Goal: Information Seeking & Learning: Learn about a topic

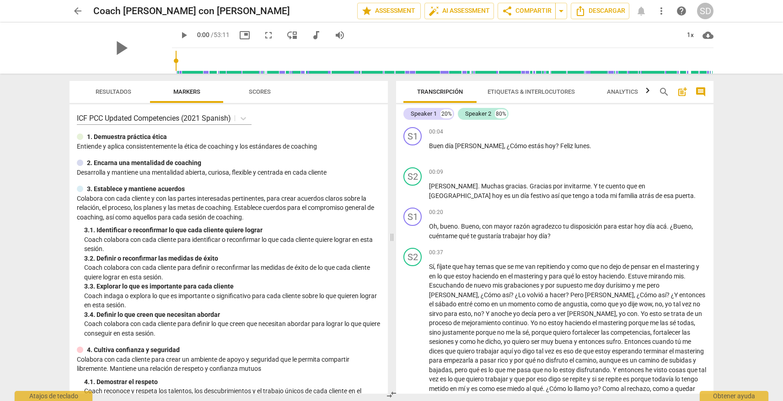
click at [76, 10] on span "arrow_back" at bounding box center [77, 10] width 11 height 11
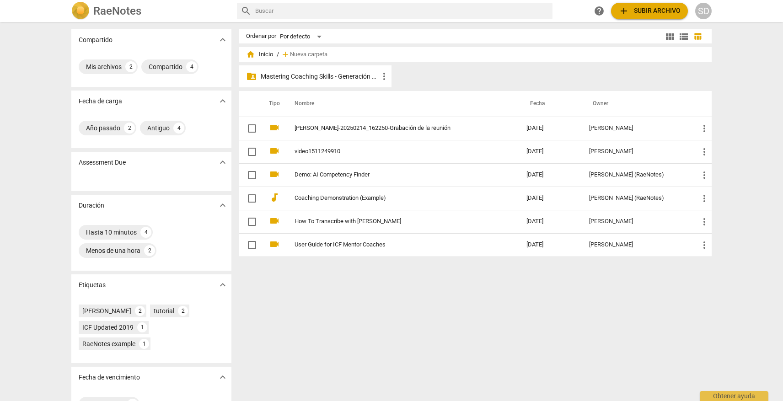
click at [319, 76] on p "Mastering Coaching Skills - Generación 31" at bounding box center [320, 77] width 118 height 10
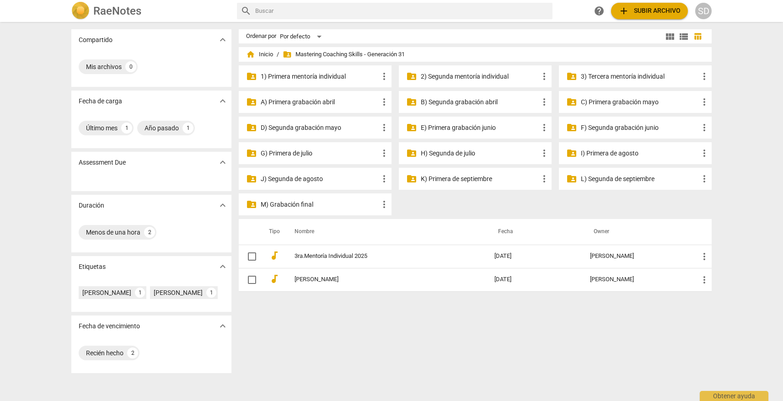
click at [618, 180] on p "L) Segunda de septiembre" at bounding box center [640, 179] width 118 height 10
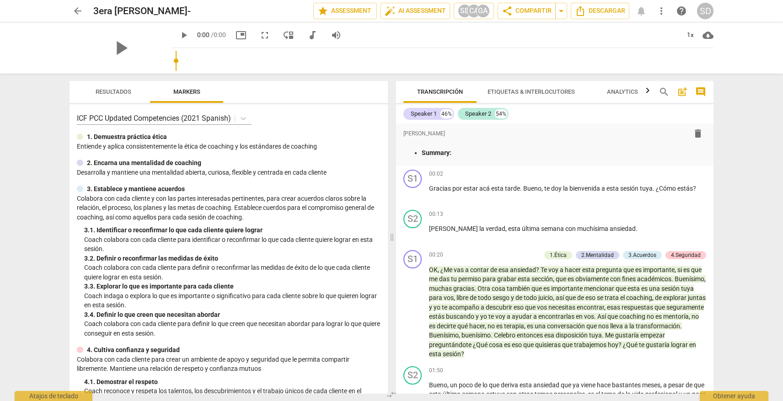
click at [76, 11] on span "arrow_back" at bounding box center [77, 10] width 11 height 11
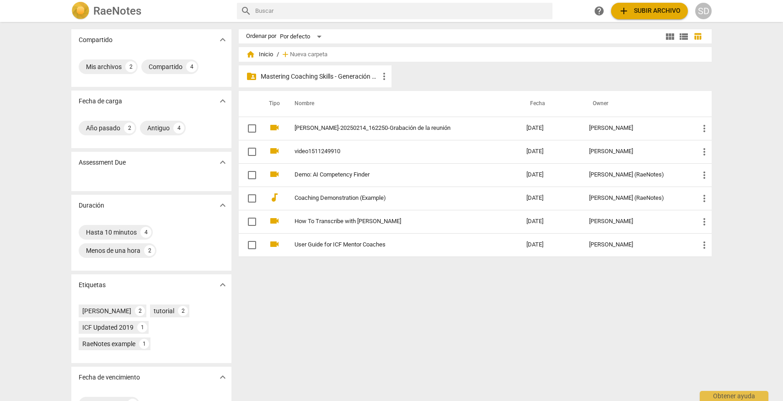
click at [308, 76] on p "Mastering Coaching Skills - Generación 31" at bounding box center [320, 77] width 118 height 10
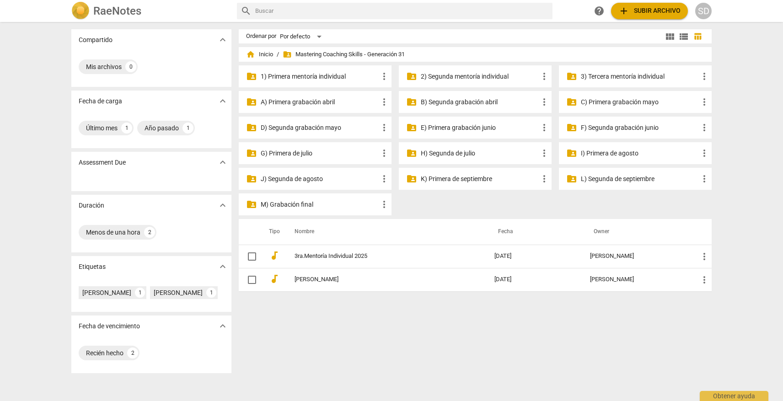
click at [292, 204] on p "M) Grabación final" at bounding box center [320, 205] width 118 height 10
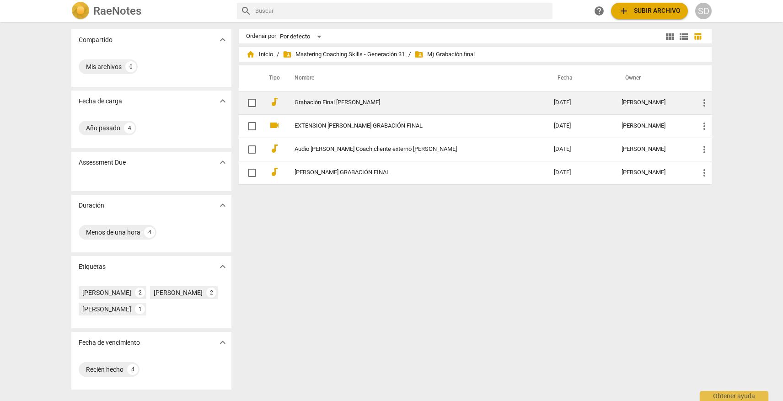
click at [368, 101] on link "Grabación Final [PERSON_NAME]" at bounding box center [408, 102] width 226 height 7
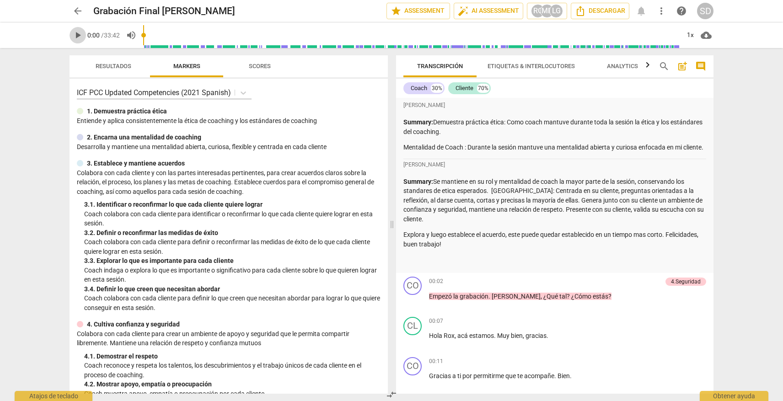
click at [78, 34] on span "play_arrow" at bounding box center [77, 35] width 11 height 11
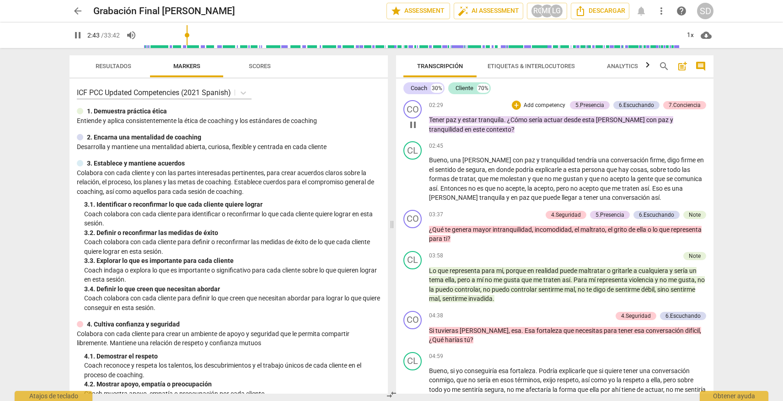
scroll to position [564, 0]
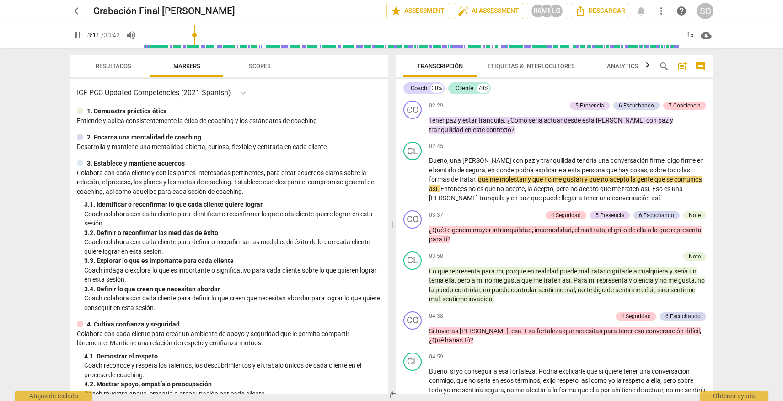
type input "192"
click at [76, 10] on span "arrow_back" at bounding box center [77, 10] width 11 height 11
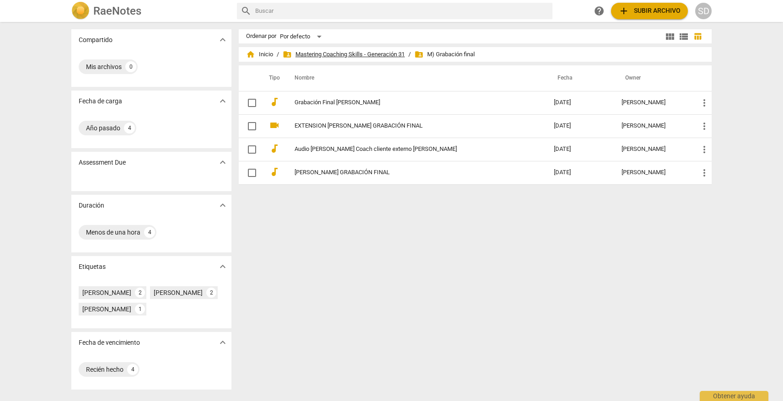
click at [371, 54] on span "folder_shared Mastering Coaching Skills - Generación 31" at bounding box center [344, 54] width 122 height 9
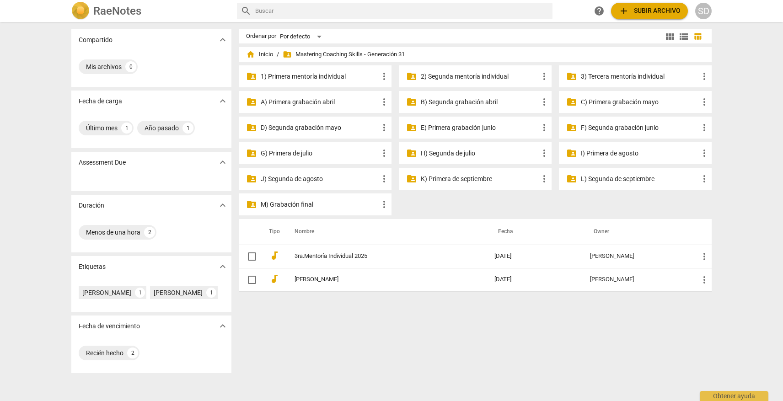
click at [476, 182] on p "K) Primera de septiembre" at bounding box center [480, 179] width 118 height 10
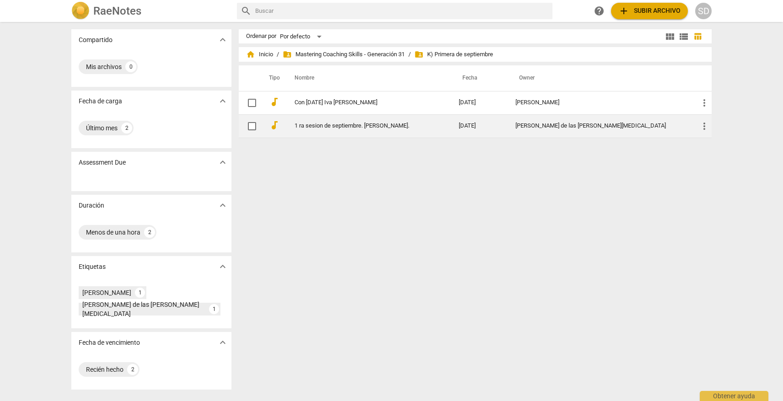
click at [344, 124] on link "1 ra sesion de septiembre. [PERSON_NAME]." at bounding box center [360, 126] width 131 height 7
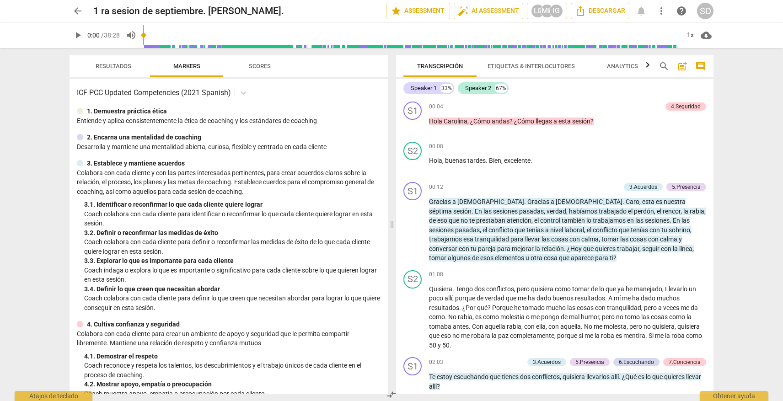
click at [77, 38] on span "play_arrow" at bounding box center [77, 35] width 11 height 11
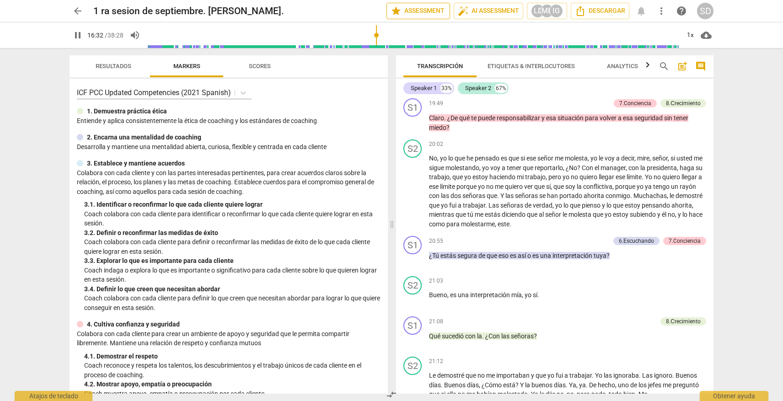
scroll to position [2358, 0]
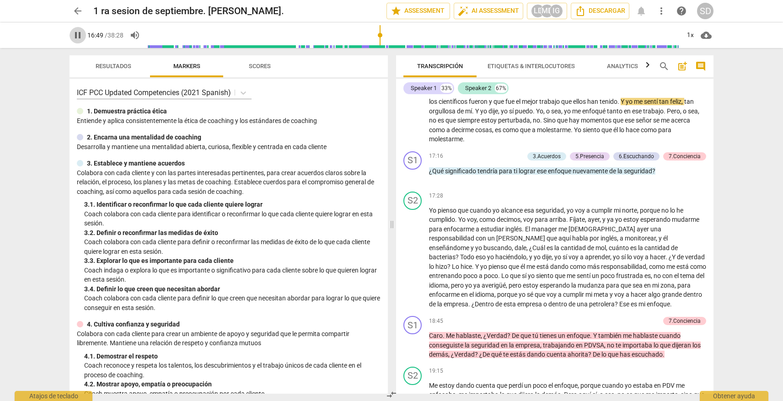
click at [80, 31] on span "pause" at bounding box center [77, 35] width 11 height 11
click at [79, 36] on span "play_arrow" at bounding box center [77, 35] width 11 height 11
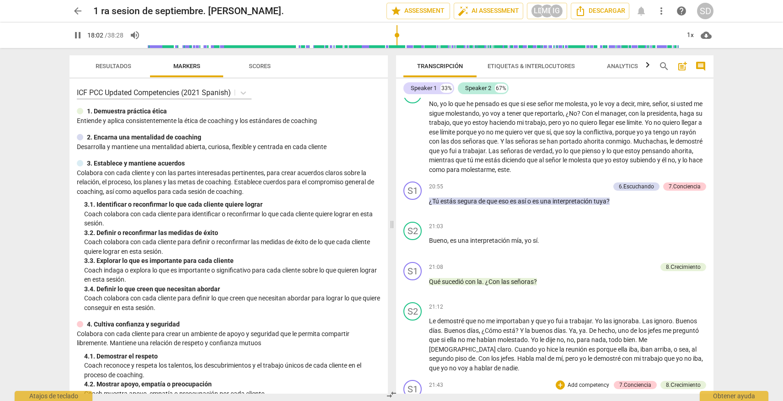
scroll to position [2679, 0]
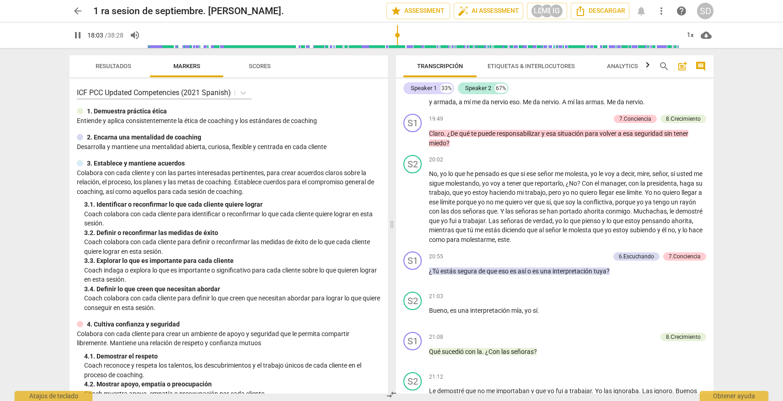
type input "1084"
click at [78, 11] on span "arrow_back" at bounding box center [77, 10] width 11 height 11
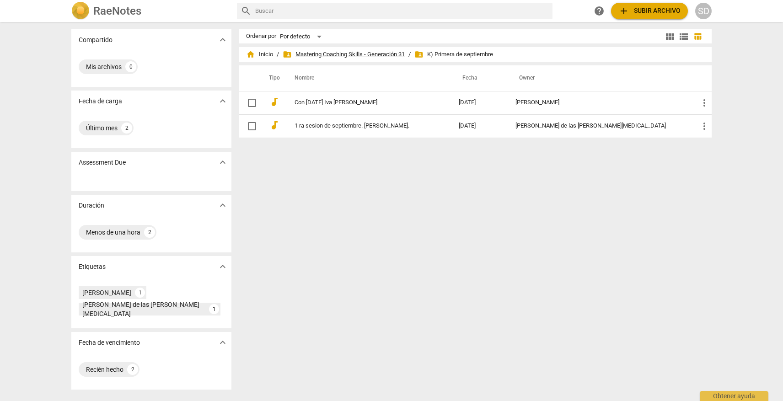
click at [360, 54] on span "folder_shared Mastering Coaching Skills - Generación 31" at bounding box center [344, 54] width 122 height 9
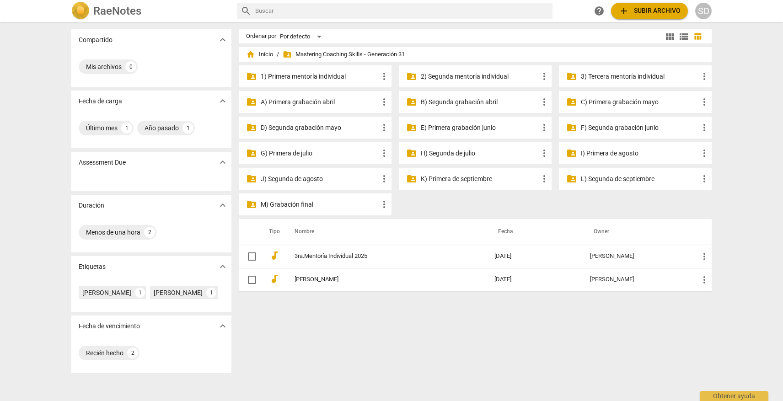
click at [639, 176] on p "L) Segunda de septiembre" at bounding box center [640, 179] width 118 height 10
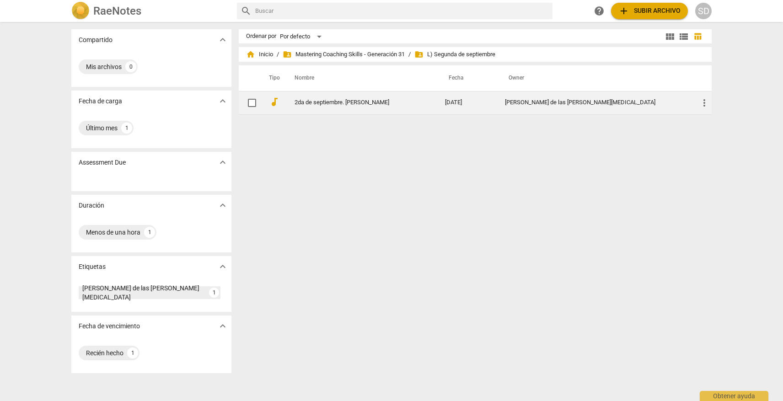
click at [360, 104] on link "2da de septiembre. [PERSON_NAME]" at bounding box center [354, 102] width 118 height 7
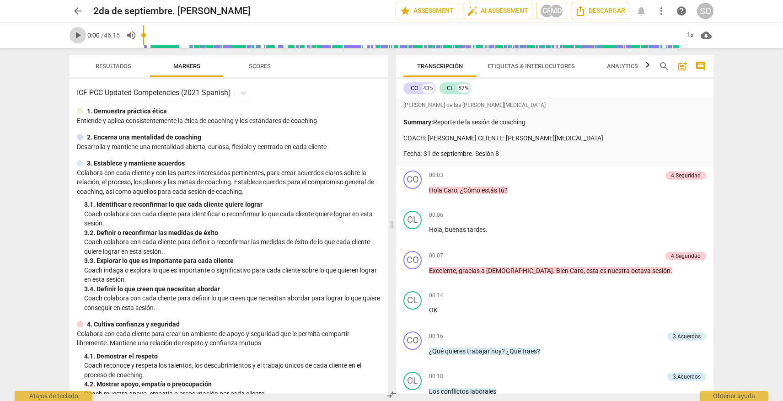
click at [78, 34] on span "play_arrow" at bounding box center [77, 35] width 11 height 11
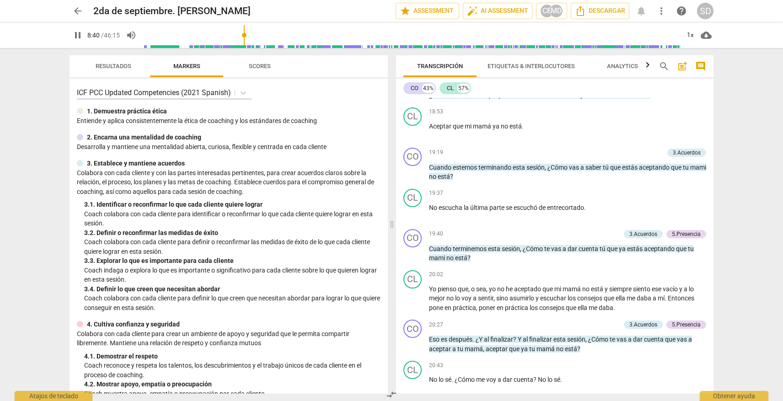
scroll to position [2763, 0]
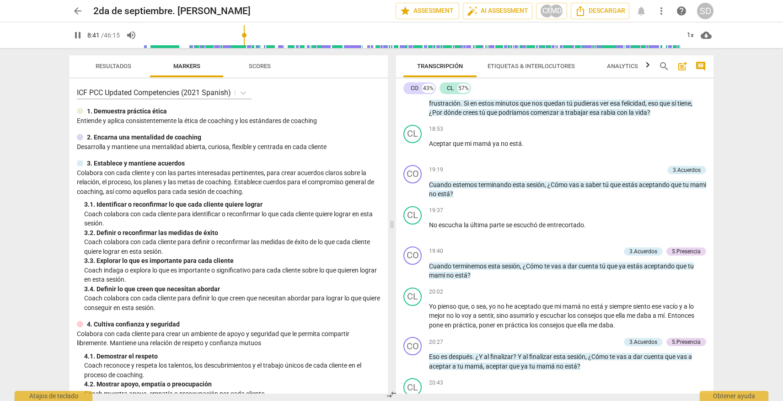
type input "522"
click at [76, 11] on span "arrow_back" at bounding box center [77, 10] width 11 height 11
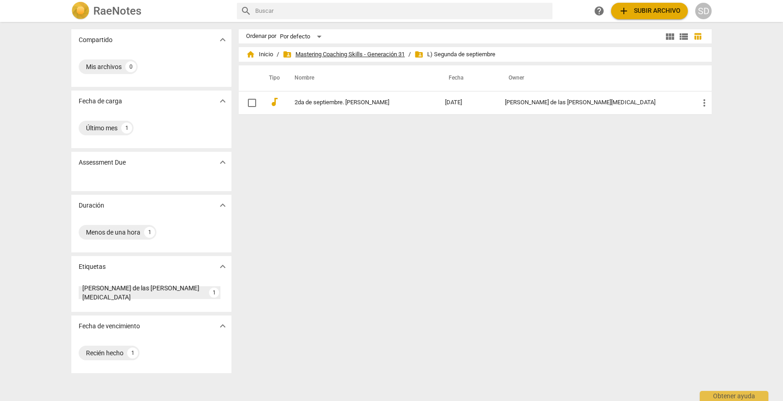
click at [344, 54] on span "folder_shared Mastering Coaching Skills - Generación 31" at bounding box center [344, 54] width 122 height 9
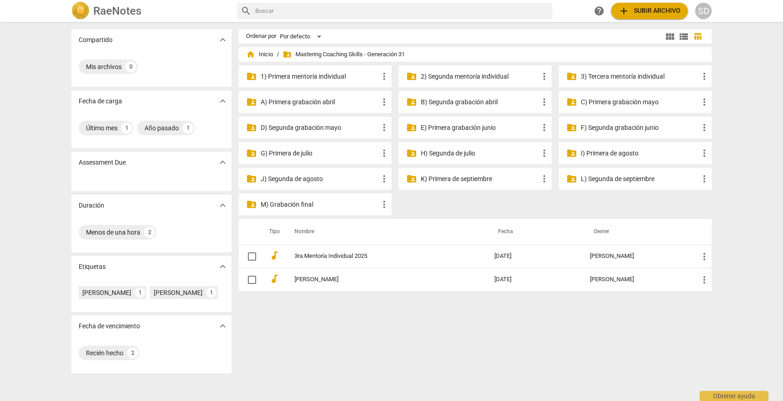
click at [310, 180] on p "J) Segunda de agosto" at bounding box center [320, 179] width 118 height 10
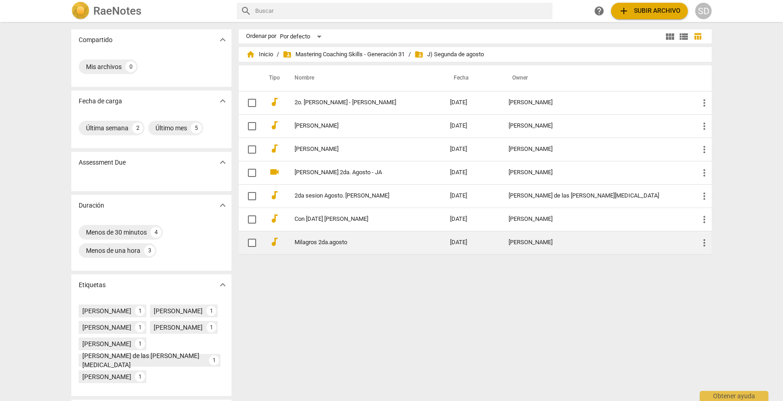
click at [344, 242] on link "Milagros 2da.agosto" at bounding box center [356, 242] width 123 height 7
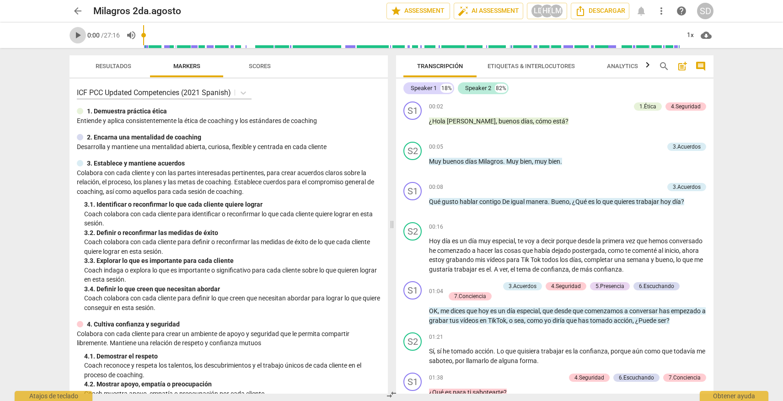
click at [77, 31] on span "play_arrow" at bounding box center [77, 35] width 11 height 11
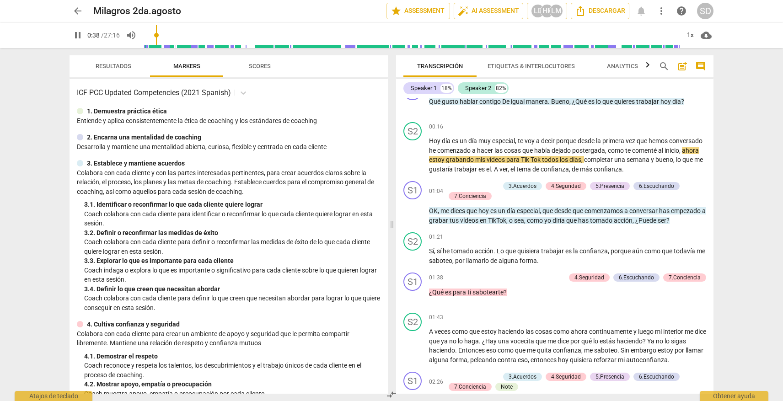
scroll to position [621, 0]
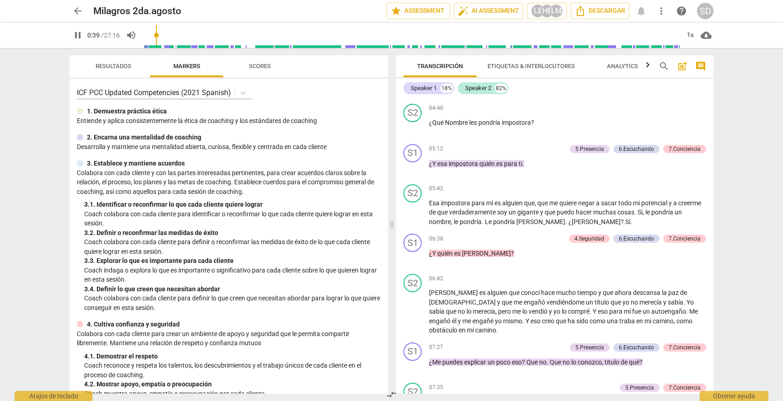
type input "40"
click at [77, 11] on span "arrow_back" at bounding box center [77, 10] width 11 height 11
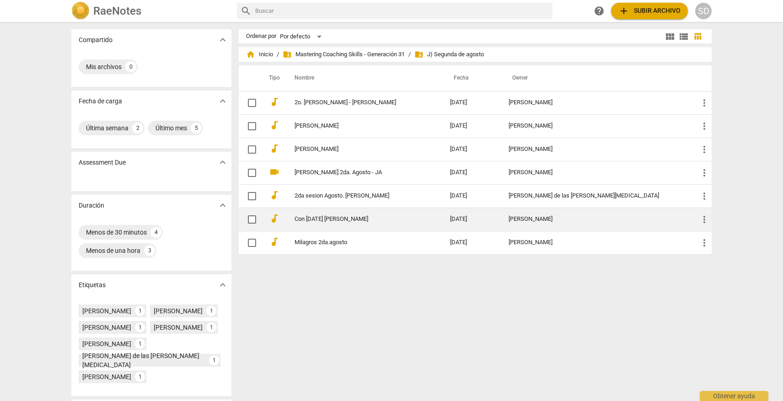
click at [348, 221] on link "Con [DATE] [PERSON_NAME]" at bounding box center [356, 219] width 123 height 7
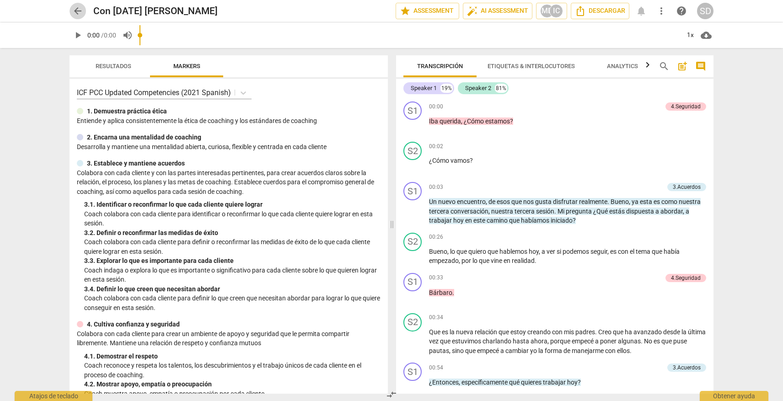
click at [76, 11] on span "arrow_back" at bounding box center [77, 10] width 11 height 11
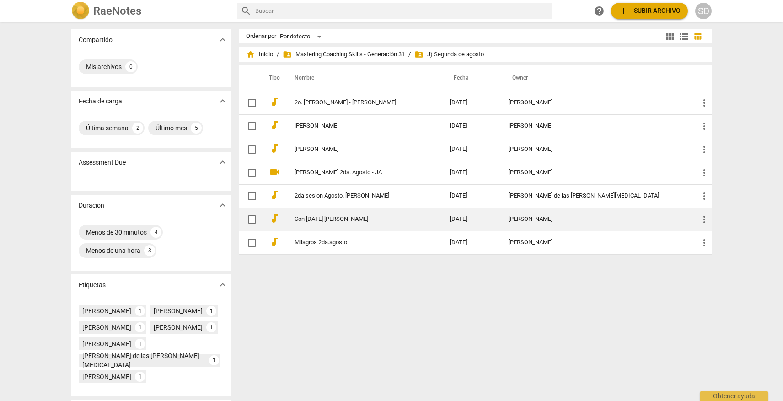
click at [361, 217] on link "Con [DATE] [PERSON_NAME]" at bounding box center [356, 219] width 123 height 7
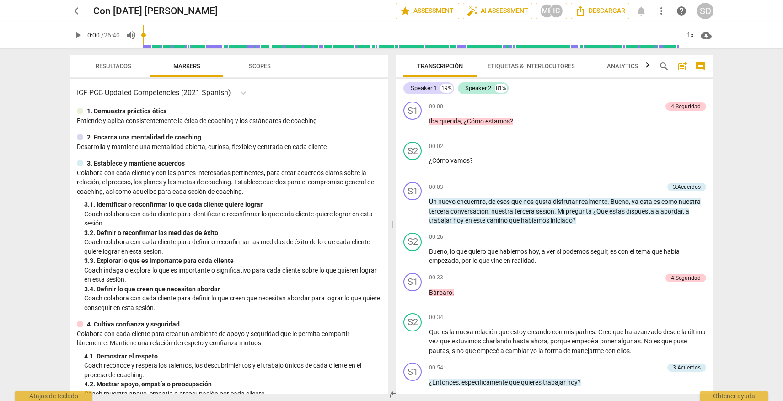
click at [78, 36] on span "play_arrow" at bounding box center [77, 35] width 11 height 11
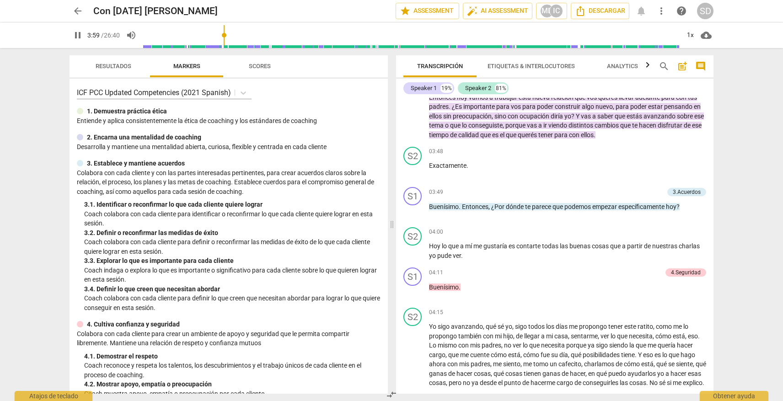
scroll to position [715, 0]
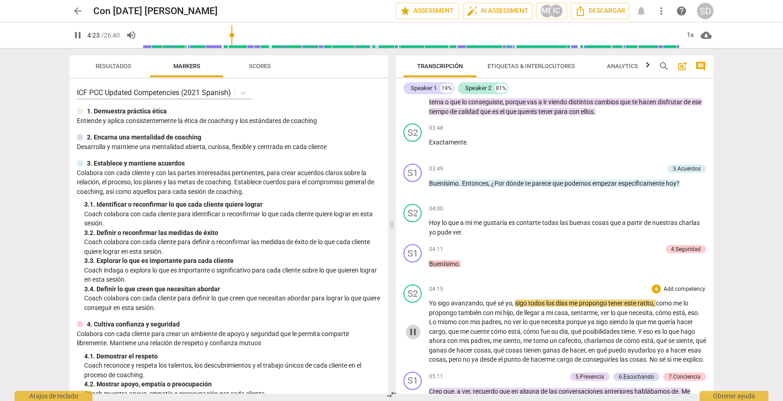
click at [415, 334] on span "pause" at bounding box center [413, 332] width 11 height 11
type input "264"
